Goal: Transaction & Acquisition: Obtain resource

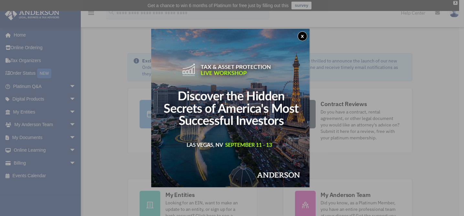
click at [32, 135] on div "x" at bounding box center [232, 108] width 464 height 216
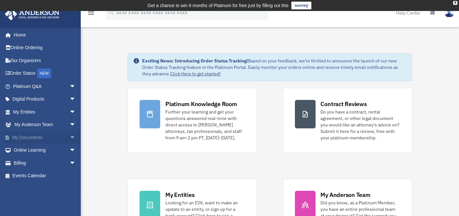
click at [29, 135] on link "My Documents arrow_drop_down" at bounding box center [45, 137] width 81 height 13
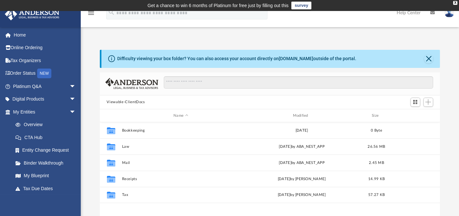
scroll to position [142, 336]
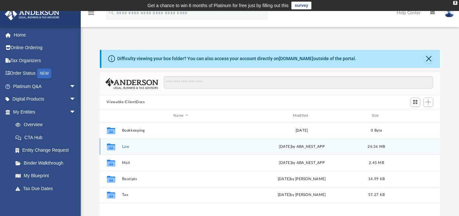
click at [126, 146] on button "Law" at bounding box center [181, 146] width 118 height 4
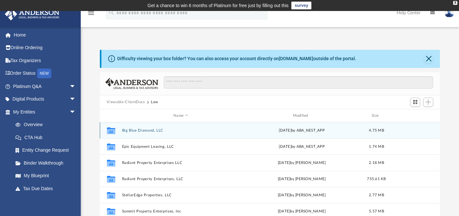
click at [147, 129] on button "Big Blue Diamond, LLC" at bounding box center [181, 130] width 118 height 4
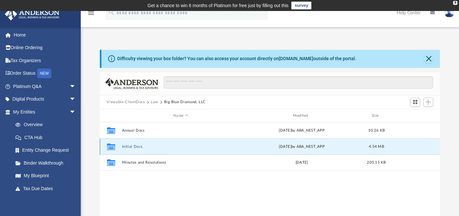
click at [137, 144] on button "Initial Docs" at bounding box center [181, 146] width 118 height 4
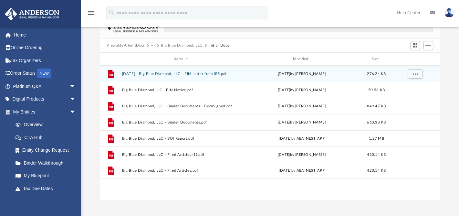
scroll to position [65, 0]
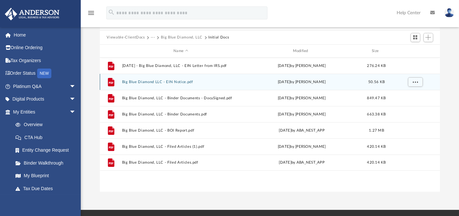
click at [169, 81] on button "Big Blue Diamond LLC - EIN Notice.pdf" at bounding box center [181, 82] width 118 height 4
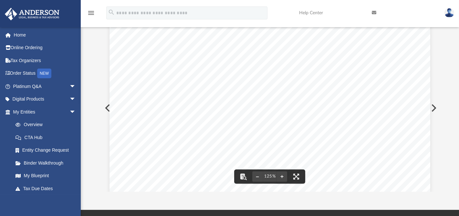
click at [317, 118] on span "Continue >>" at bounding box center [319, 119] width 29 height 5
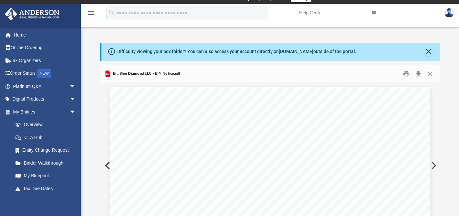
scroll to position [0, 0]
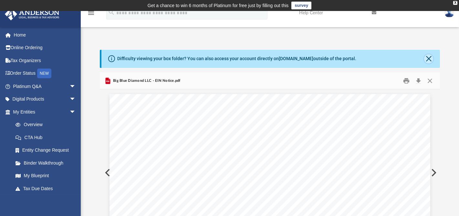
click at [430, 58] on button "Close" at bounding box center [428, 58] width 9 height 9
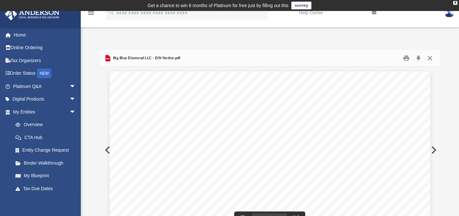
click at [431, 58] on button "Close" at bounding box center [430, 58] width 12 height 10
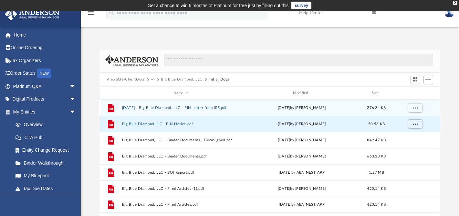
click at [147, 107] on button "[DATE] - Big Blue Diamond, LLC - EIN Letter from IRS.pdf" at bounding box center [181, 108] width 118 height 4
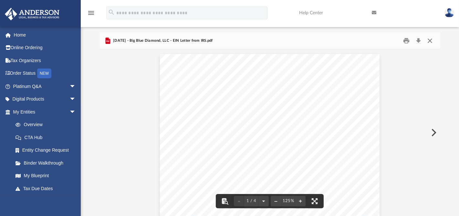
click at [429, 39] on button "Close" at bounding box center [430, 41] width 12 height 10
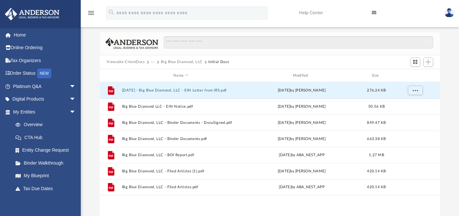
click at [134, 60] on button "Viewable-ClientDocs" at bounding box center [126, 62] width 38 height 6
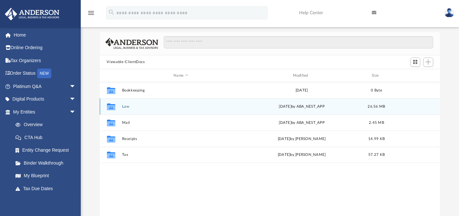
click at [126, 106] on button "Law" at bounding box center [181, 106] width 118 height 4
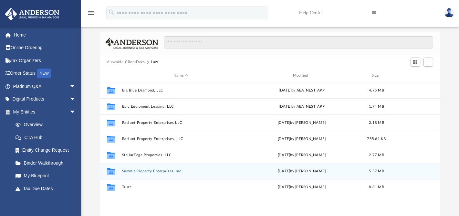
click at [142, 169] on button "Summit Property Enterprises, Inc" at bounding box center [181, 171] width 118 height 4
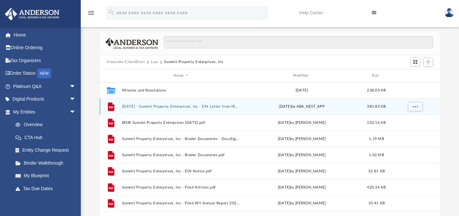
click at [162, 105] on button "[DATE] - Summit Property Enterprises, Inc - EIN Letter from IRS.pdf" at bounding box center [181, 106] width 118 height 4
